Goal: Task Accomplishment & Management: Use online tool/utility

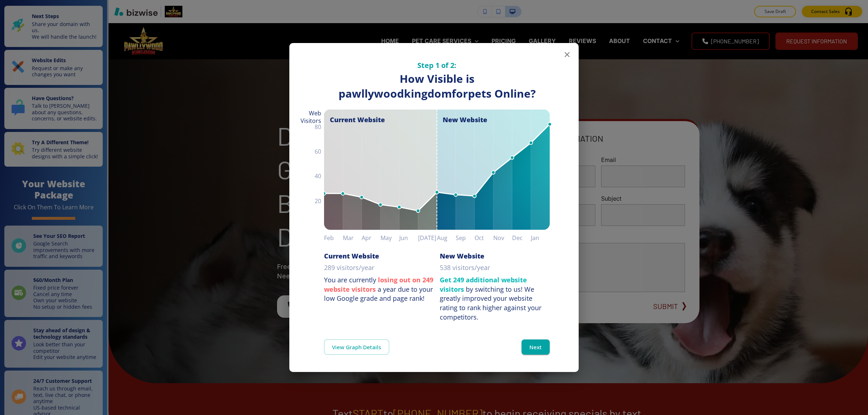
click at [740, 260] on div "Step 1 of 2: How Visible are You Online? How Visible is pawllywoodkingdomforpet…" at bounding box center [434, 207] width 868 height 415
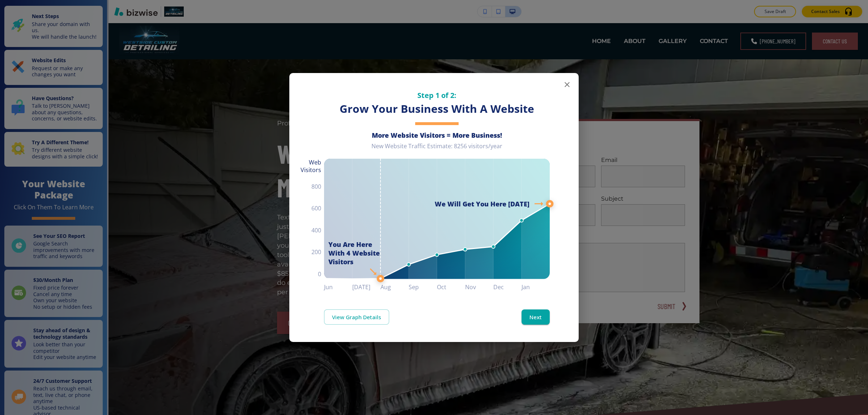
click at [572, 92] on div "Step 1 of 2: Grow Your Business With A Website More Website Visitors = More Bus…" at bounding box center [433, 182] width 289 height 219
click at [570, 83] on icon "button" at bounding box center [567, 84] width 9 height 9
